Goal: Transaction & Acquisition: Purchase product/service

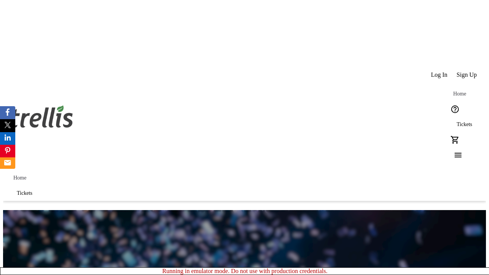
click at [467, 71] on span "Sign Up" at bounding box center [466, 74] width 20 height 7
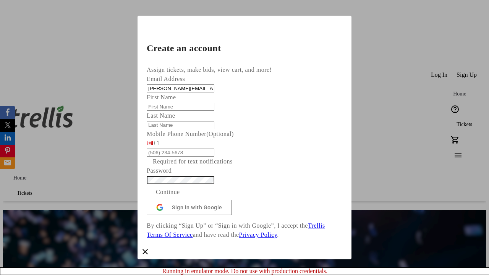
type input "[PERSON_NAME][EMAIL_ADDRESS][DOMAIN_NAME]"
type input "[PERSON_NAME]"
type input "Ankunding"
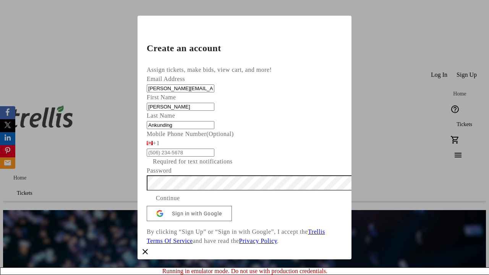
click at [180, 203] on span "Continue" at bounding box center [168, 198] width 24 height 9
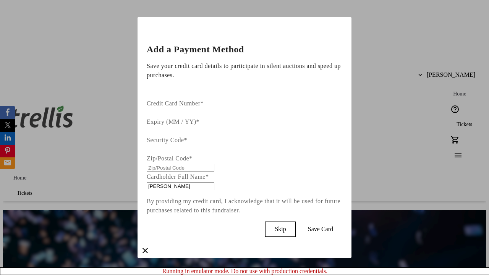
click at [286, 226] on span "Skip" at bounding box center [280, 229] width 11 height 7
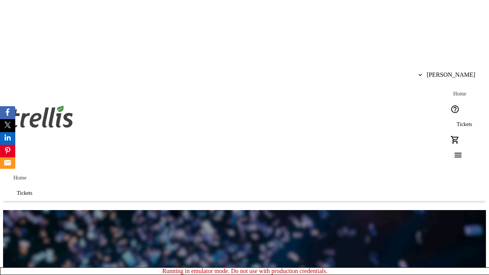
click at [456, 121] on span "Tickets" at bounding box center [464, 124] width 16 height 6
